Goal: Transaction & Acquisition: Purchase product/service

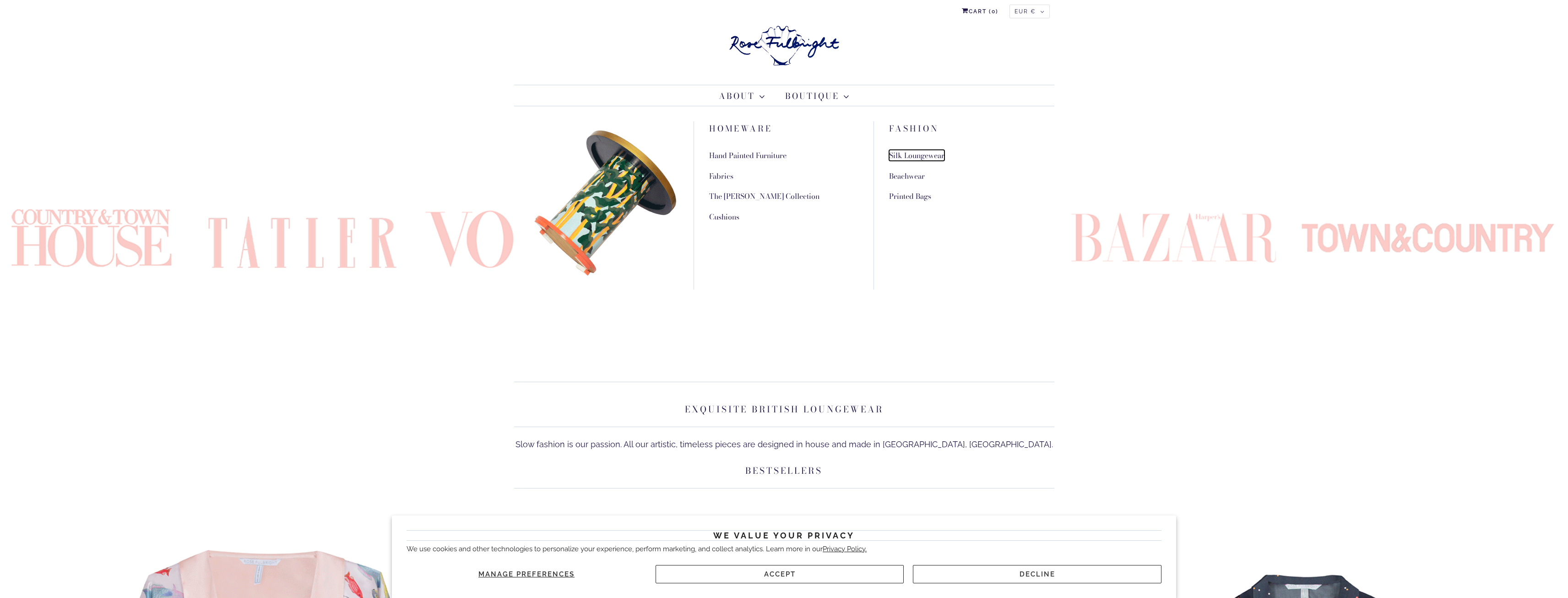
click at [942, 158] on link "Silk Loungewear" at bounding box center [917, 155] width 55 height 11
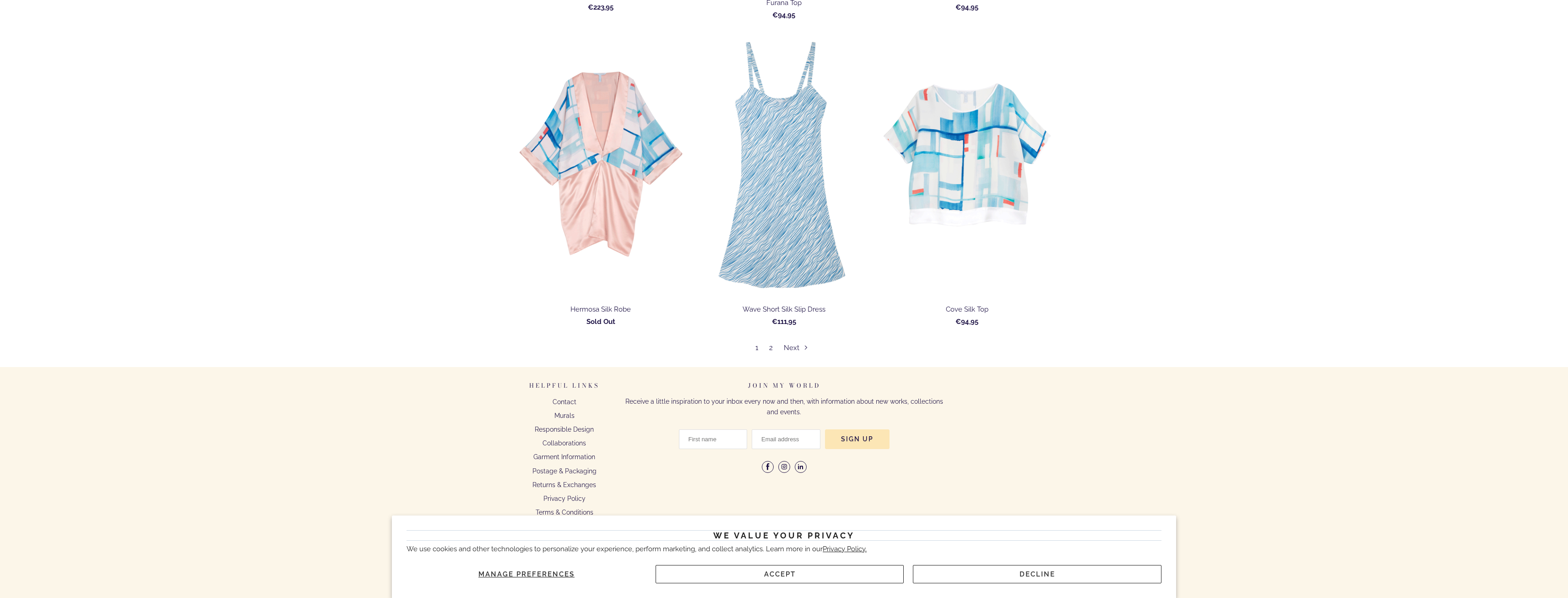
scroll to position [4760, 0]
